Goal: Communication & Community: Answer question/provide support

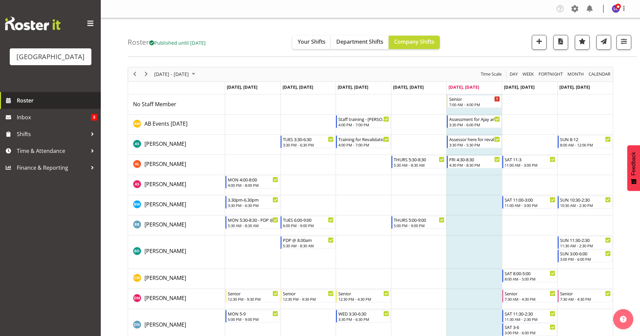
click at [41, 102] on span "Roster" at bounding box center [57, 100] width 81 height 10
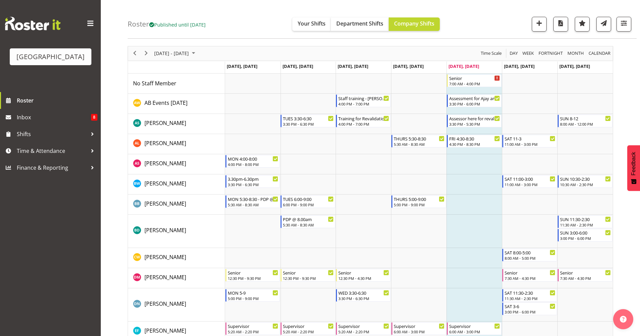
scroll to position [22, 0]
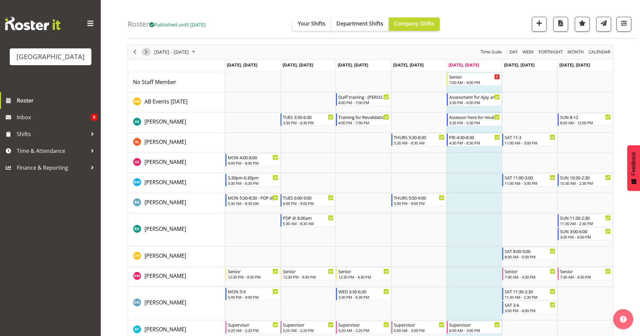
click at [149, 51] on span "Next" at bounding box center [146, 52] width 8 height 8
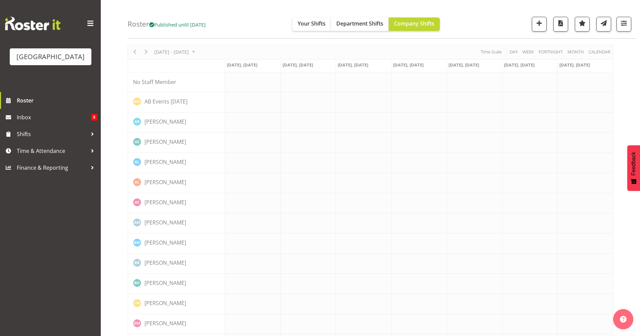
scroll to position [0, 0]
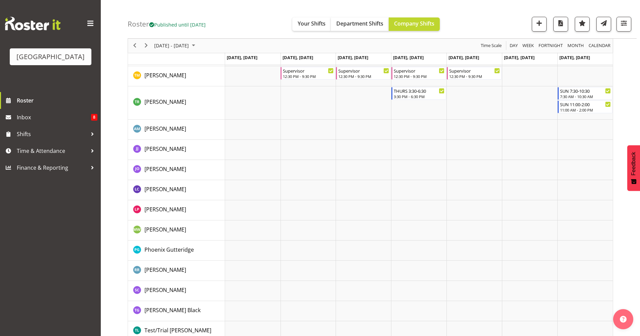
scroll to position [969, 0]
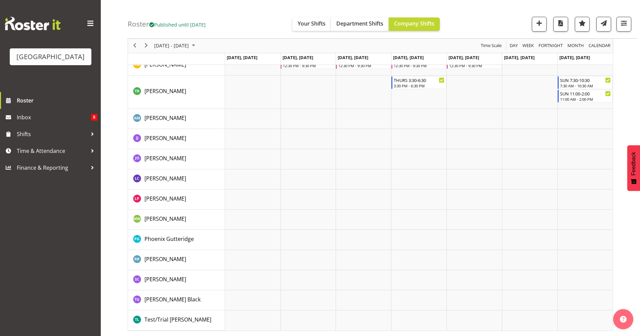
drag, startPoint x: 642, startPoint y: 55, endPoint x: 617, endPoint y: 302, distance: 247.7
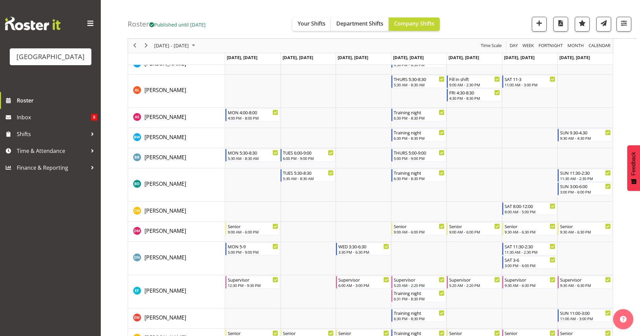
scroll to position [122, 0]
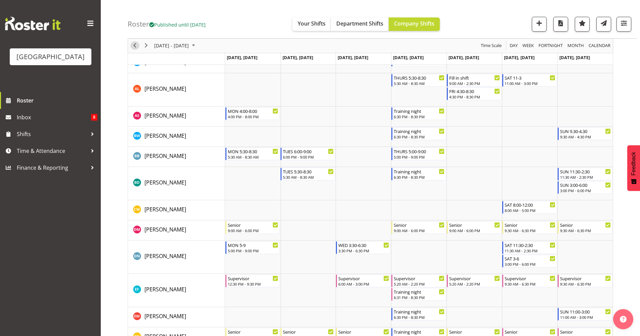
click at [139, 44] on button "Previous" at bounding box center [134, 46] width 9 height 8
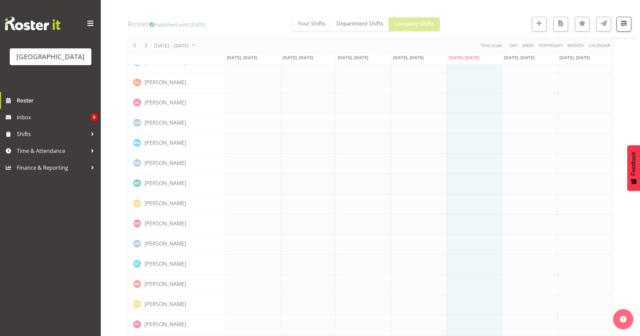
scroll to position [0, 0]
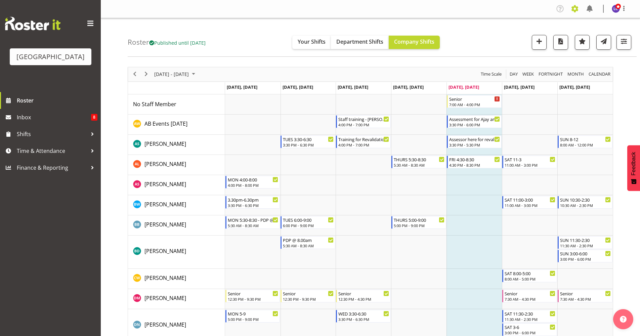
click at [572, 9] on span at bounding box center [574, 8] width 11 height 11
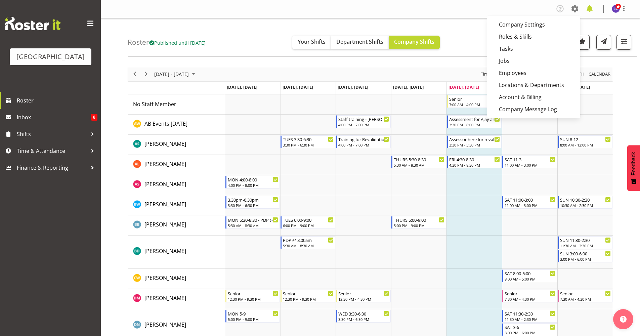
click at [587, 7] on span at bounding box center [589, 8] width 11 height 11
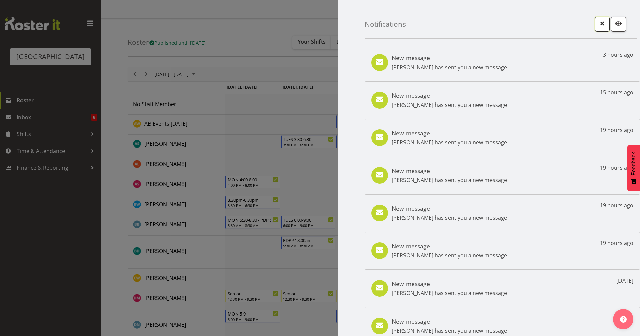
click at [598, 26] on span "button" at bounding box center [602, 23] width 9 height 9
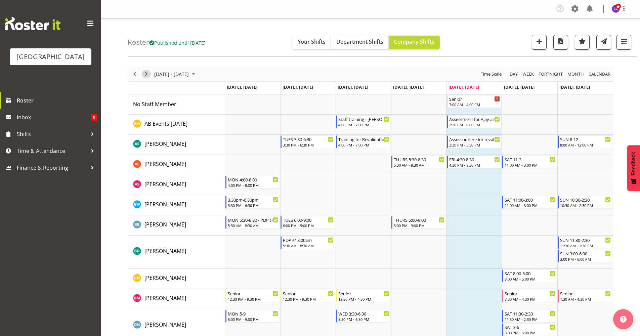
click at [147, 75] on span "Next" at bounding box center [146, 74] width 8 height 8
click at [586, 8] on span at bounding box center [589, 8] width 11 height 11
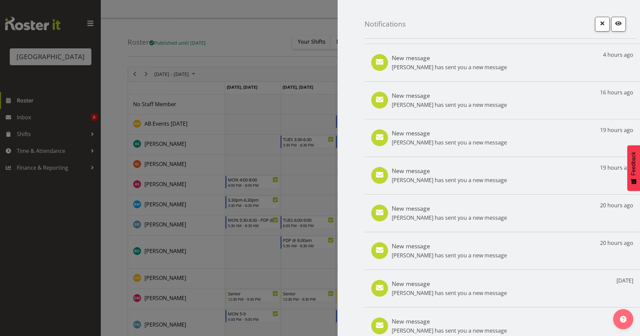
click at [426, 136] on h5 "New message" at bounding box center [449, 132] width 115 height 7
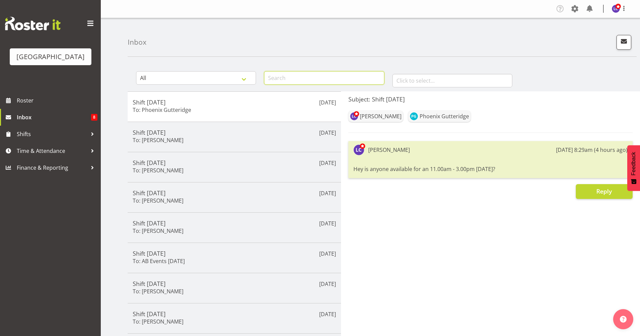
click at [319, 79] on input "text" at bounding box center [324, 77] width 120 height 13
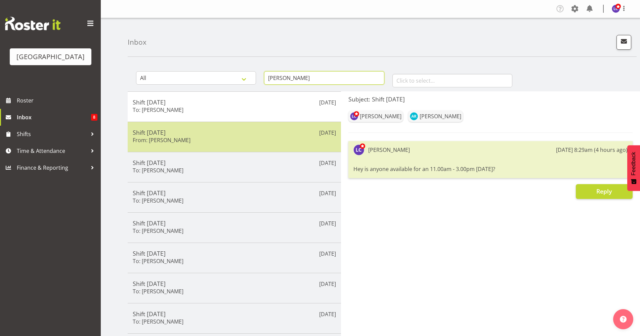
type input "[PERSON_NAME]"
click at [258, 148] on div "[DATE] Shift [DATE] From: [PERSON_NAME]" at bounding box center [234, 137] width 213 height 30
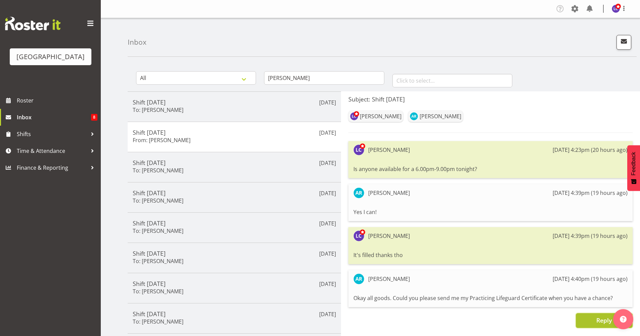
click at [582, 323] on button "Reply" at bounding box center [604, 320] width 57 height 15
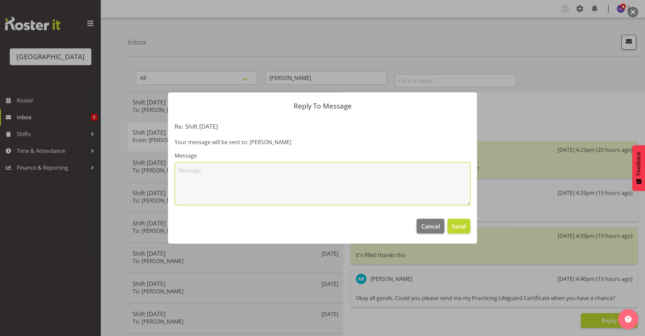
paste textarea "[URL][DOMAIN_NAME]"
type textarea "[URL][DOMAIN_NAME] - Have a look here"
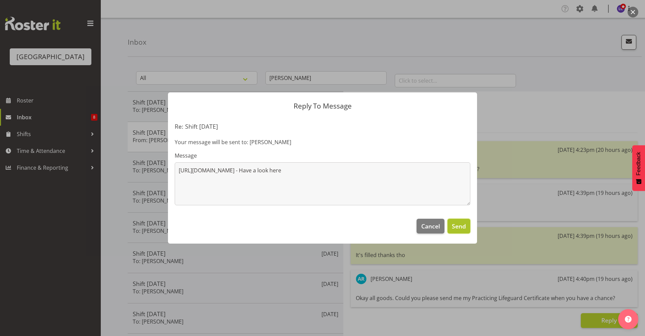
click at [456, 223] on span "Send" at bounding box center [459, 226] width 14 height 9
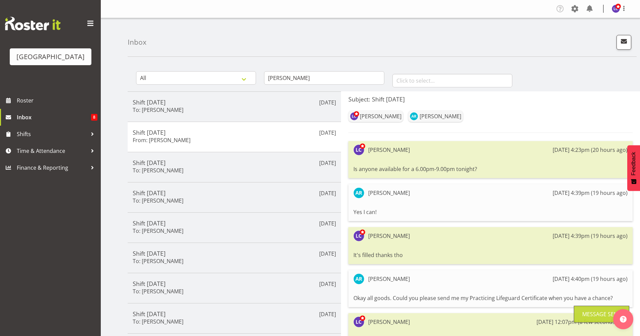
scroll to position [85, 0]
